Goal: Information Seeking & Learning: Learn about a topic

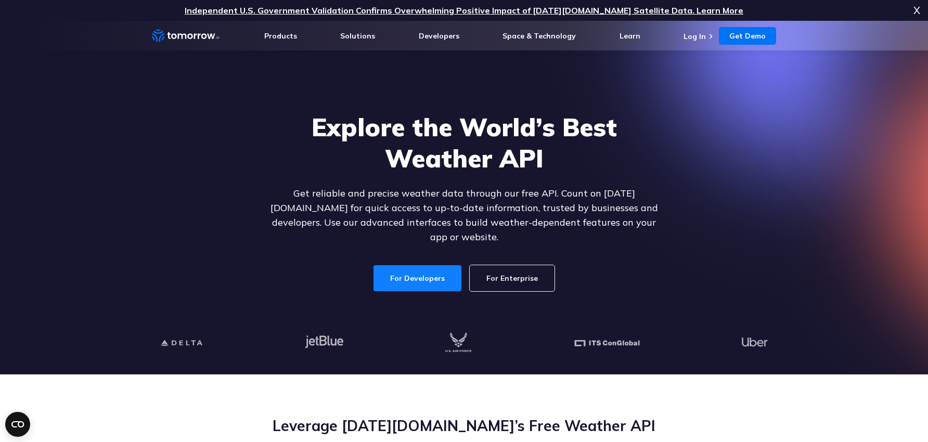
click at [446, 265] on link "For Developers" at bounding box center [417, 278] width 88 height 26
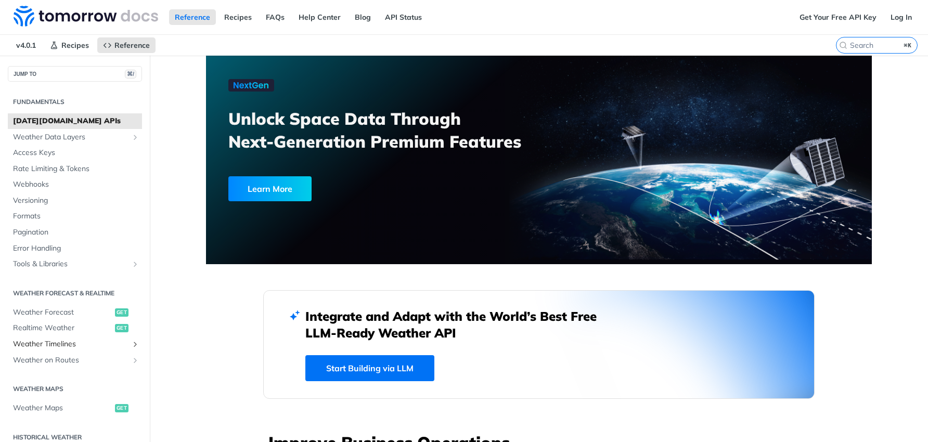
click at [122, 343] on span "Weather Timelines" at bounding box center [70, 344] width 115 height 10
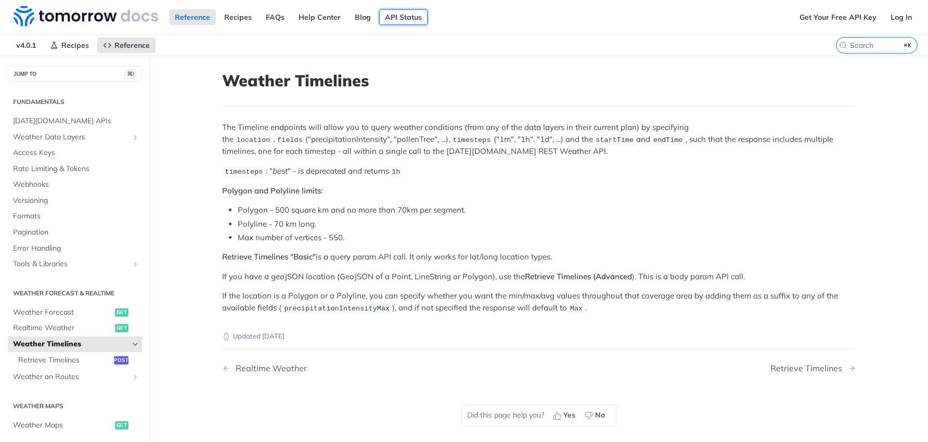
click at [397, 15] on link "API Status" at bounding box center [403, 17] width 48 height 16
click at [833, 14] on link "Get Your Free API Key" at bounding box center [838, 17] width 88 height 16
